Goal: Information Seeking & Learning: Find specific fact

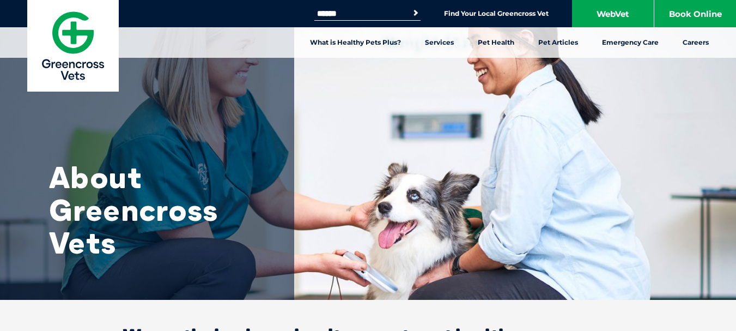
click at [399, 13] on input "Search for:" at bounding box center [360, 13] width 93 height 9
type input "******"
click at [410, 8] on button "Search" at bounding box center [415, 13] width 11 height 11
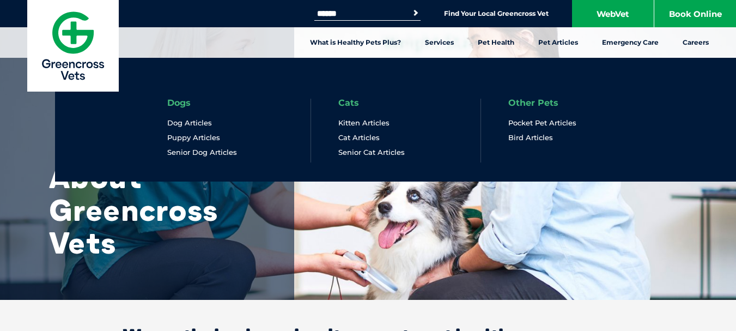
click at [577, 102] on li "Other Pets Pocket Pet Articles Bird Articles" at bounding box center [565, 131] width 171 height 64
